Goal: Task Accomplishment & Management: Use online tool/utility

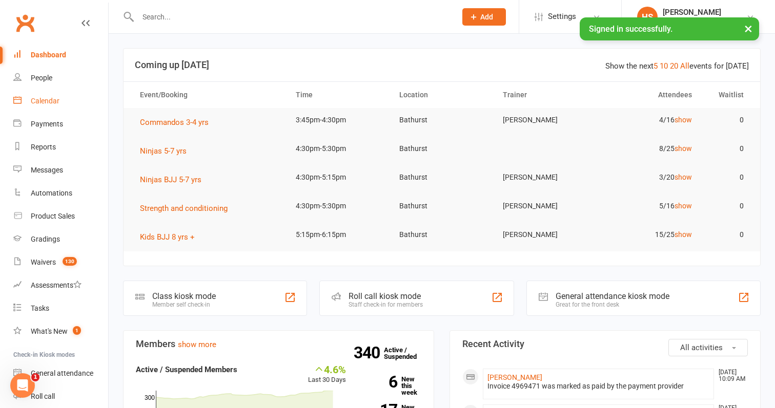
click at [58, 102] on div "Calendar" at bounding box center [45, 101] width 29 height 8
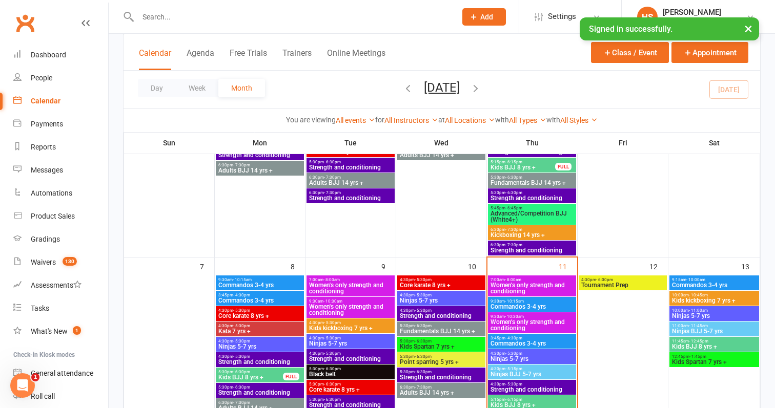
scroll to position [200, 0]
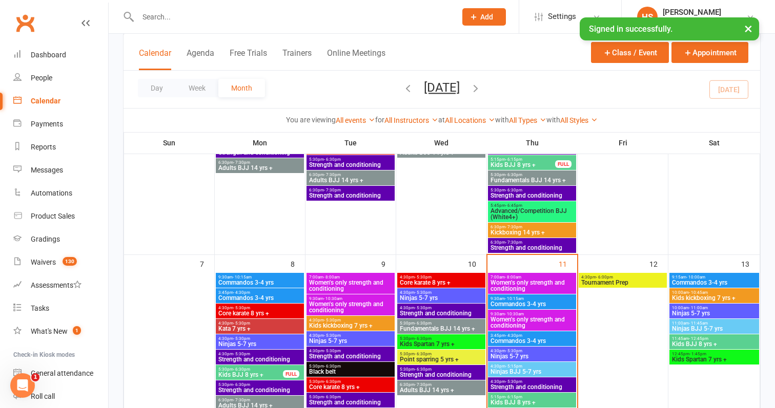
click at [499, 315] on span "9:30am - 10:30am" at bounding box center [532, 314] width 84 height 5
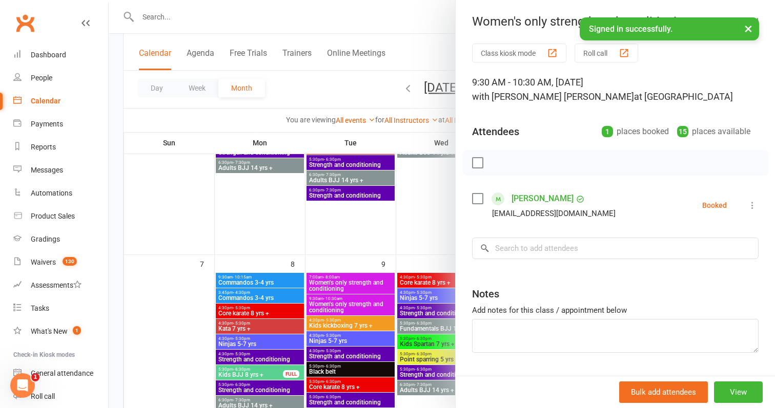
click at [607, 54] on button "Roll call" at bounding box center [606, 53] width 64 height 19
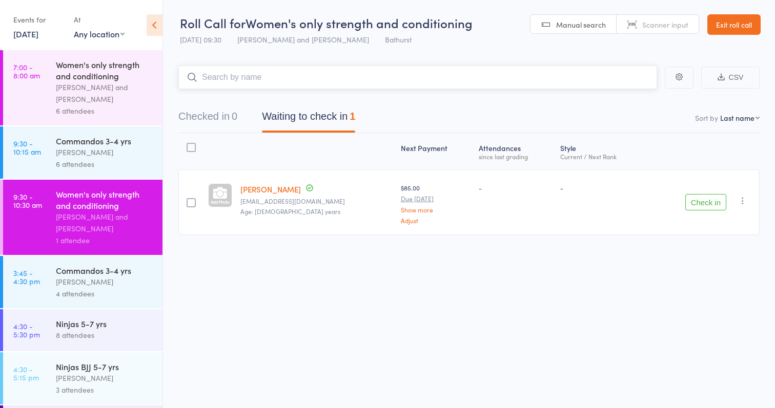
scroll to position [0, 1]
click at [709, 204] on button "Check in" at bounding box center [705, 202] width 41 height 16
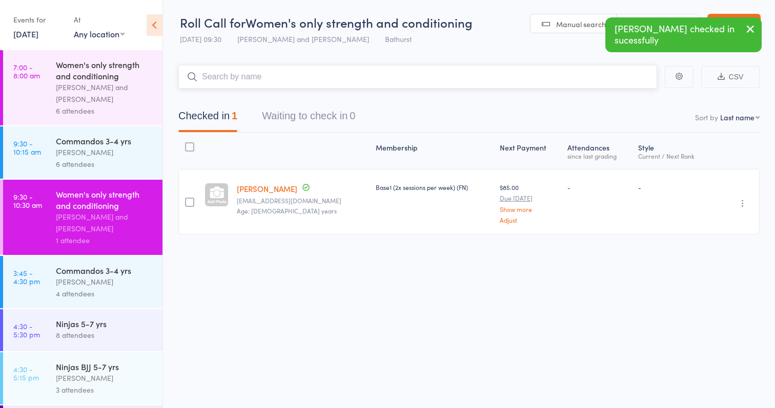
click at [300, 78] on input "search" at bounding box center [417, 77] width 479 height 24
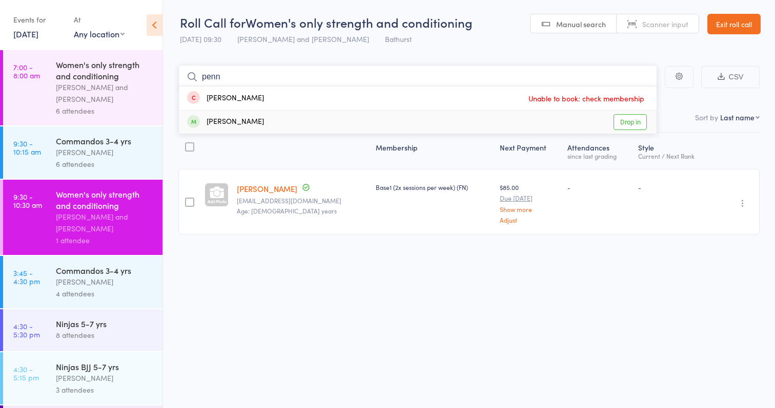
type input "penn"
click at [618, 116] on link "Drop in" at bounding box center [629, 122] width 33 height 16
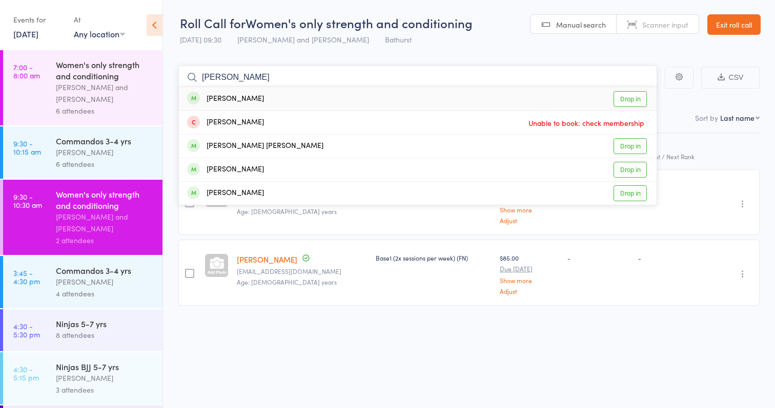
scroll to position [0, 0]
type input "[PERSON_NAME]"
click at [622, 100] on link "Drop in" at bounding box center [629, 99] width 33 height 16
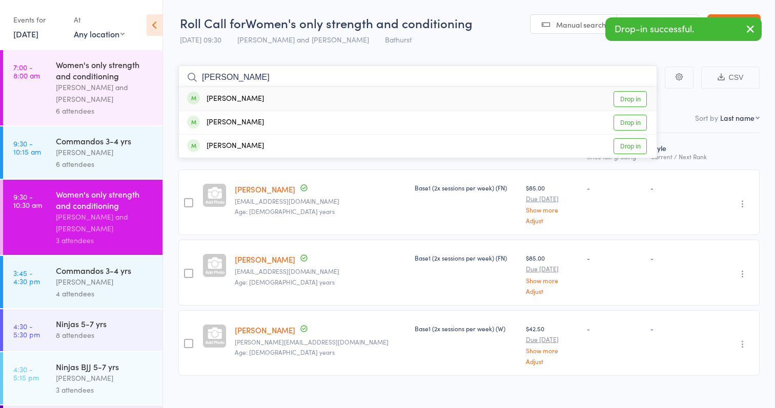
type input "[PERSON_NAME]"
click at [639, 101] on link "Drop in" at bounding box center [629, 99] width 33 height 16
